Goal: Information Seeking & Learning: Find specific fact

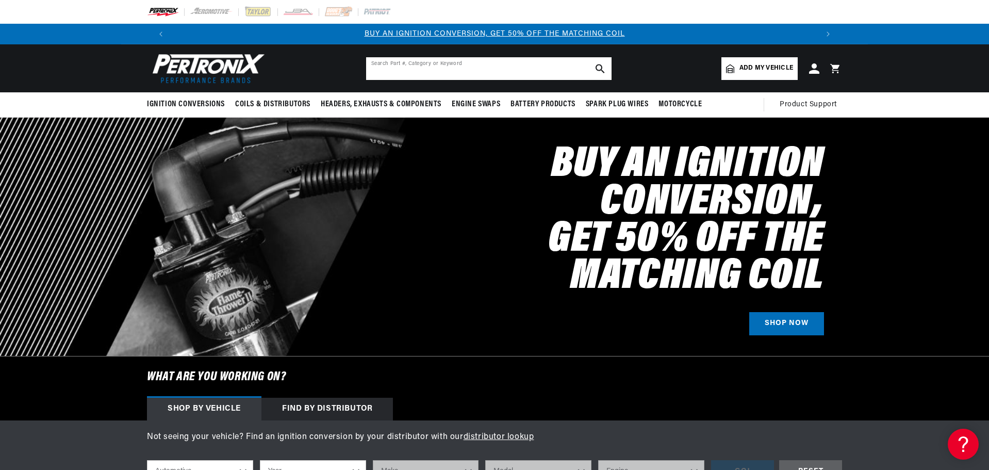
click at [479, 67] on input "text" at bounding box center [488, 68] width 245 height 23
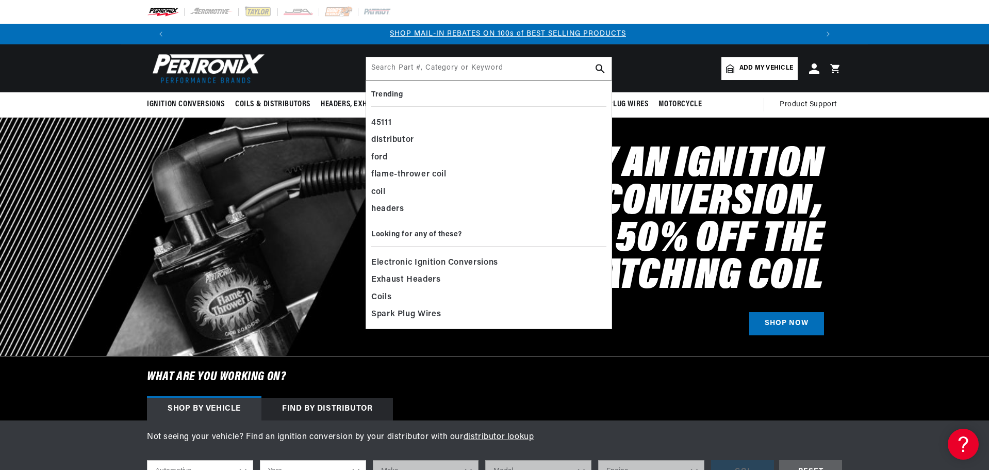
scroll to position [0, 644]
click at [404, 70] on input "text" at bounding box center [488, 68] width 245 height 23
paste input "D186504"
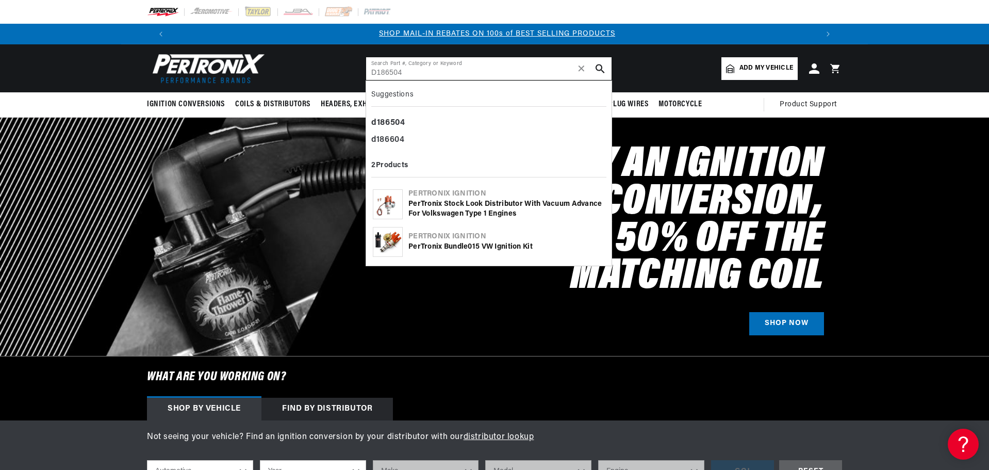
type input "D186504"
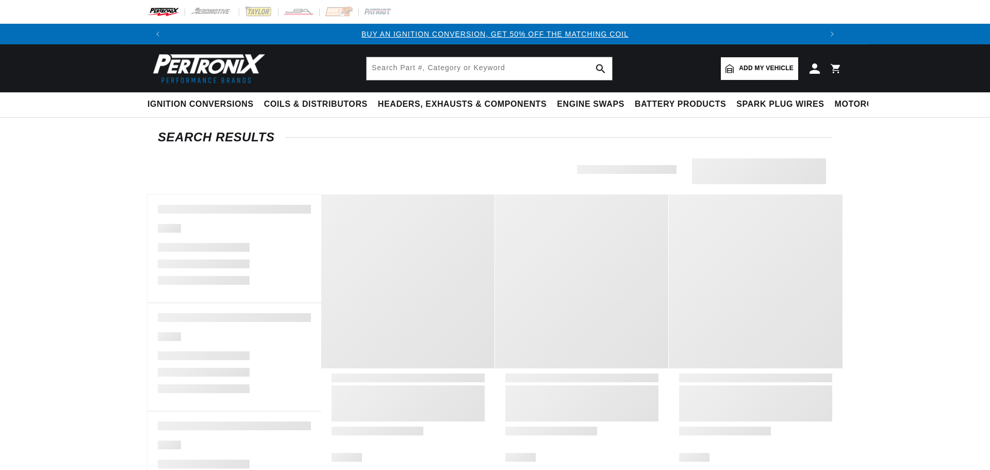
type input "D186504"
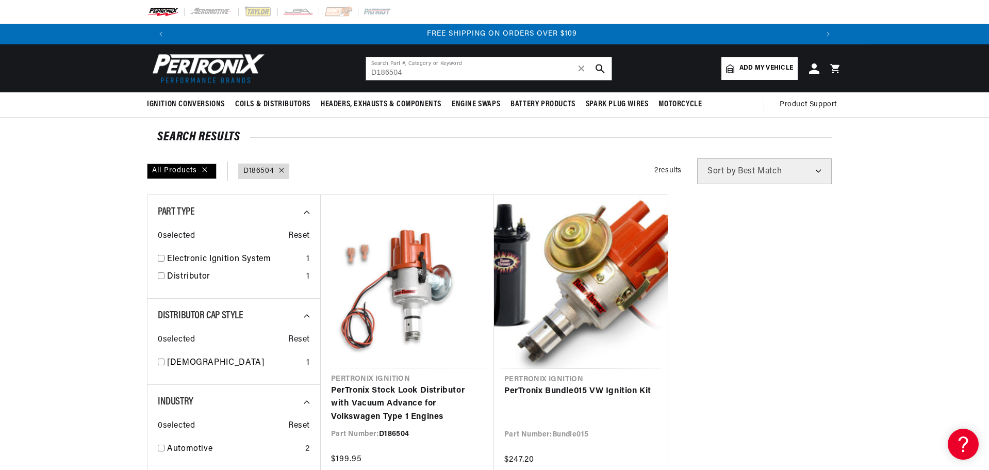
scroll to position [0, 1288]
drag, startPoint x: 940, startPoint y: 275, endPoint x: 931, endPoint y: 274, distance: 9.3
click at [940, 275] on section "SEARCH RESULTS All Products query : D186504 Filters 2 results Show Universal Pa…" at bounding box center [494, 463] width 989 height 690
